Goal: Information Seeking & Learning: Compare options

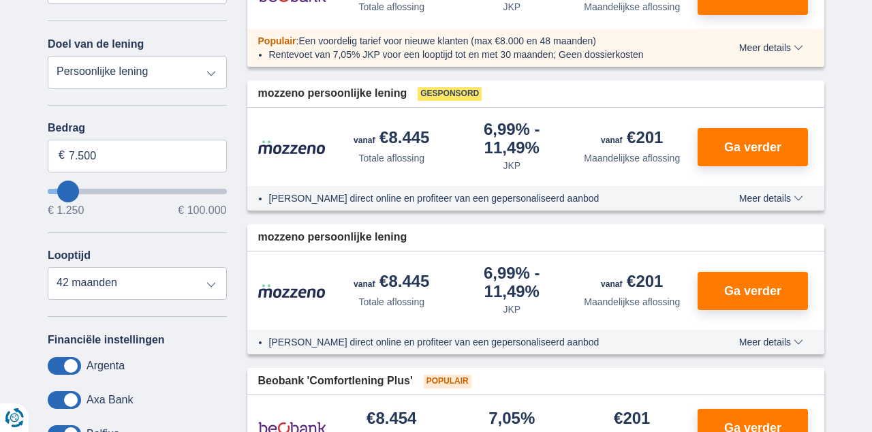
scroll to position [252, 0]
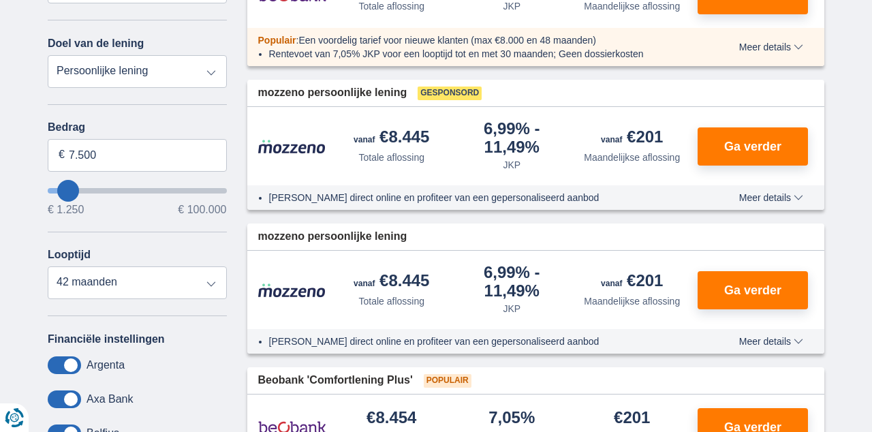
type input "8.250"
type input "8250"
select select "48"
type input "1.250"
type input "1250"
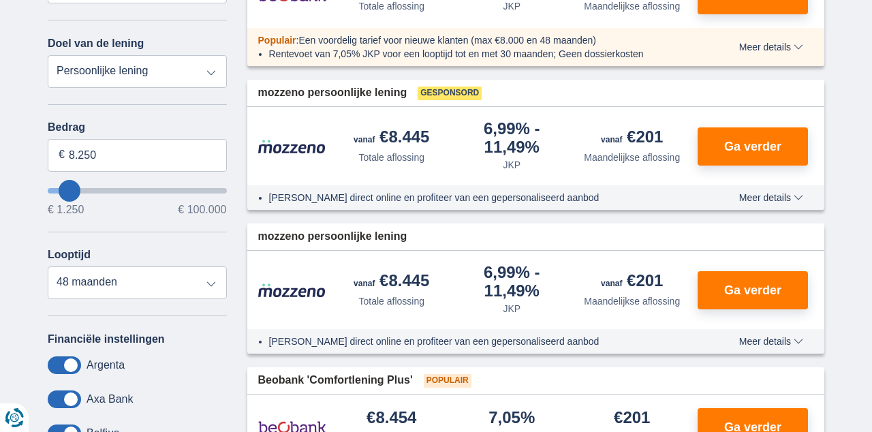
select select "24"
type input "1250"
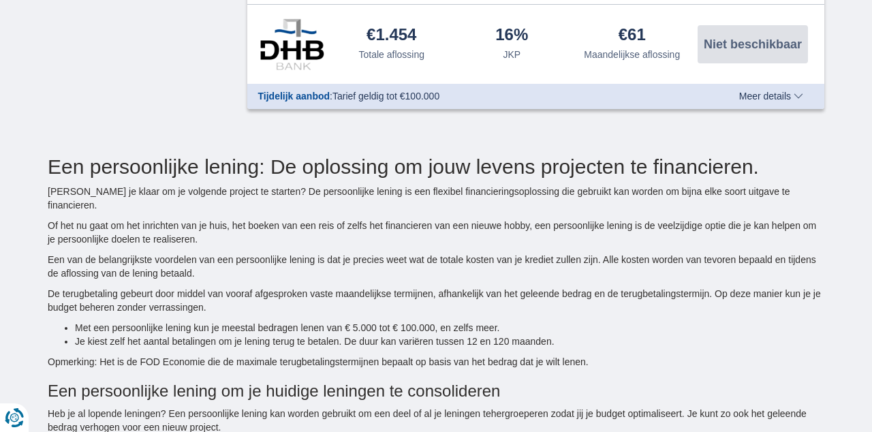
scroll to position [893, 0]
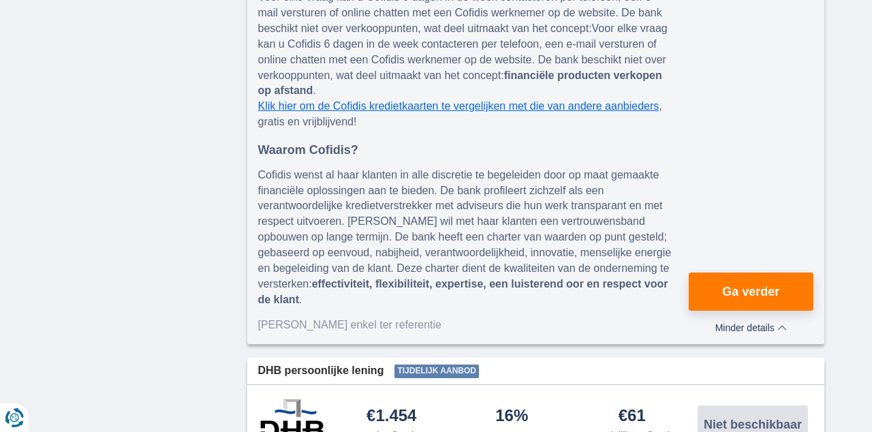
scroll to position [1567, 0]
